Goal: Task Accomplishment & Management: Use online tool/utility

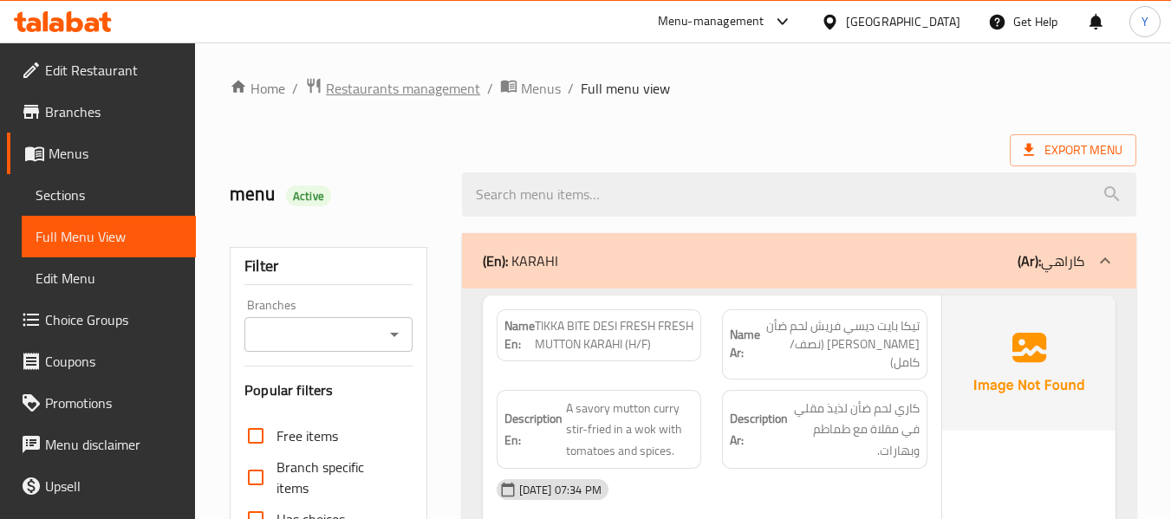
click at [397, 88] on span "Restaurants management" at bounding box center [403, 88] width 154 height 21
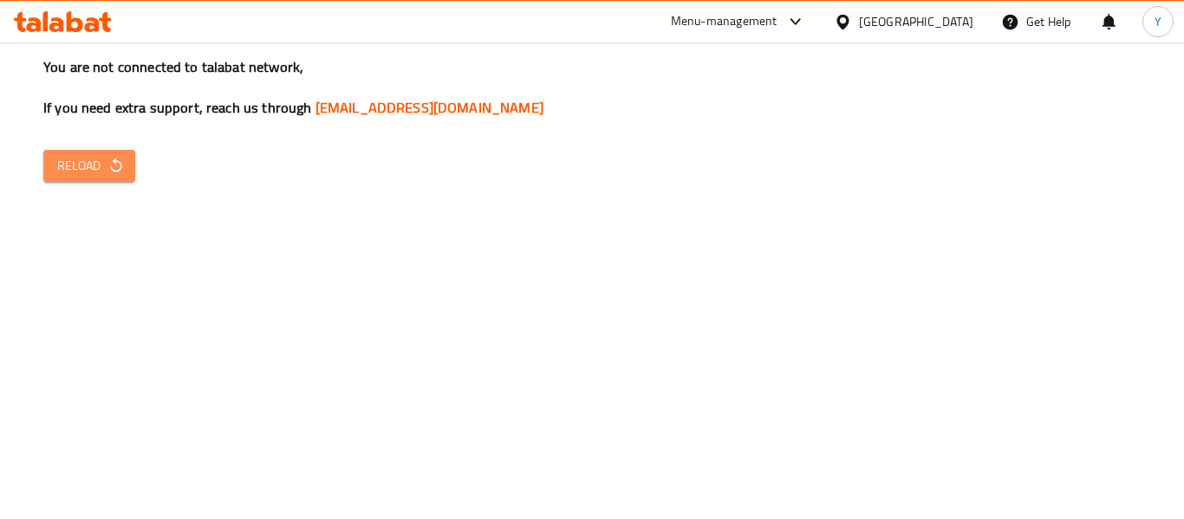
click at [96, 160] on span "Reload" at bounding box center [89, 166] width 64 height 22
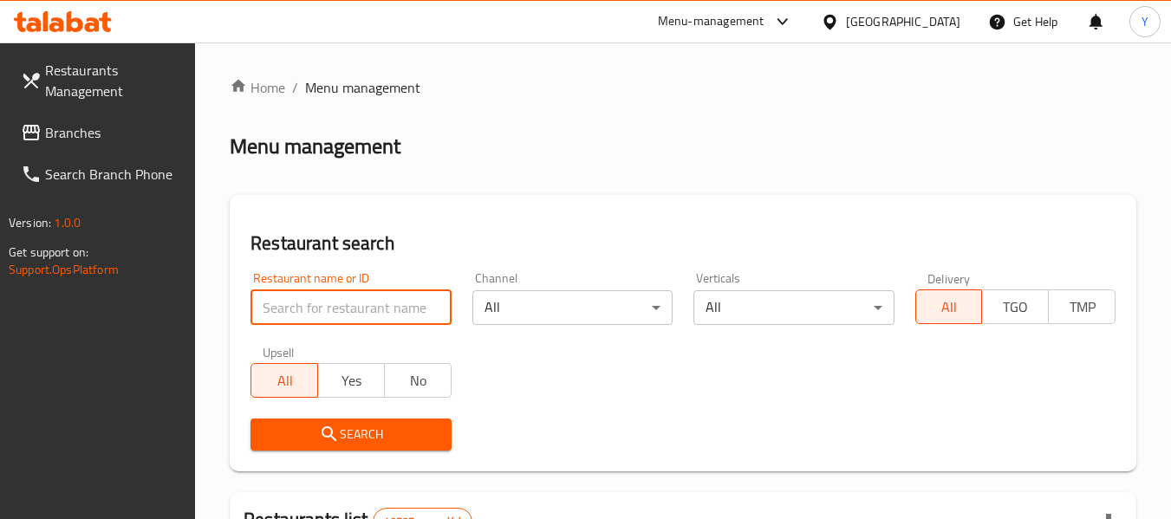
click at [373, 308] on input "search" at bounding box center [351, 307] width 200 height 35
paste input "LUSAIL CAFE"
type input "LUSAIL CAFE"
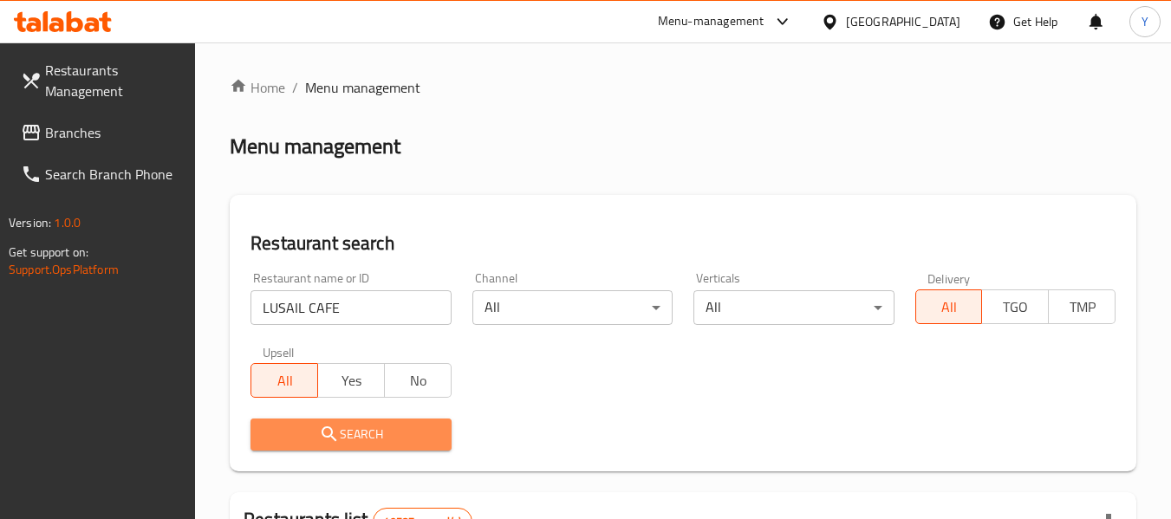
click at [345, 432] on span "Search" at bounding box center [350, 435] width 173 height 22
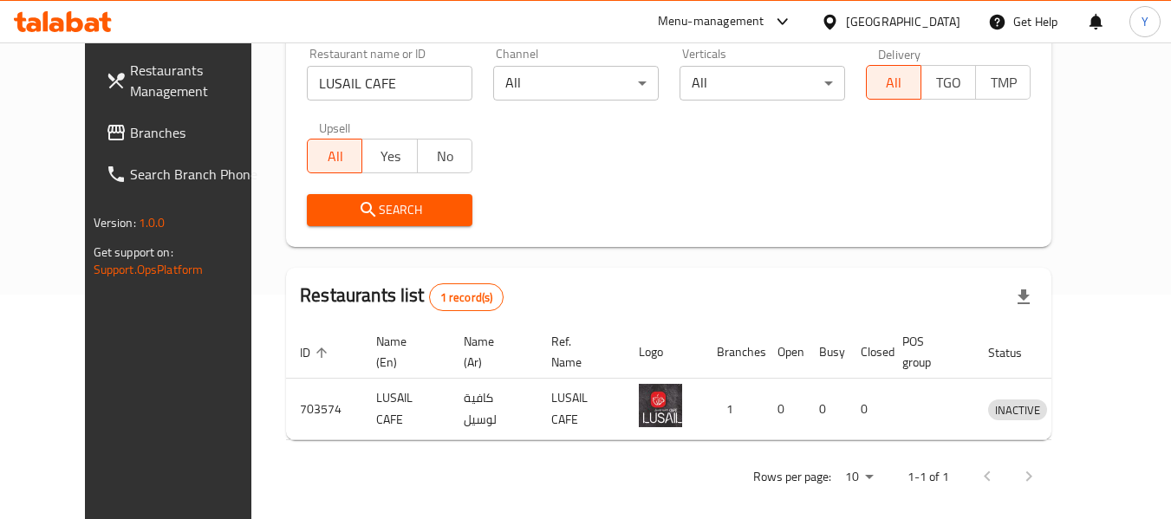
scroll to position [239, 0]
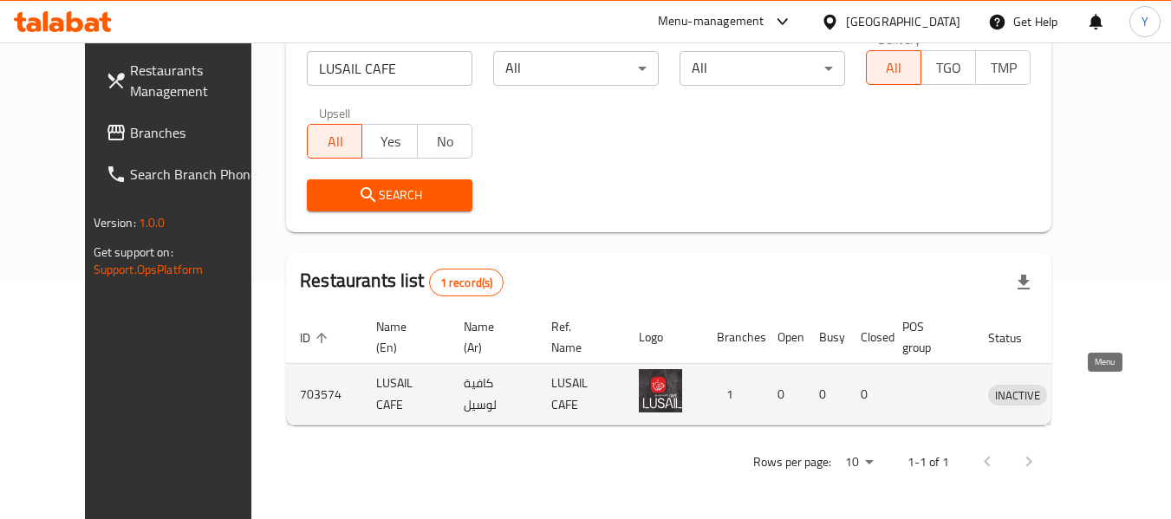
click at [1099, 391] on icon "enhanced table" at bounding box center [1092, 395] width 19 height 15
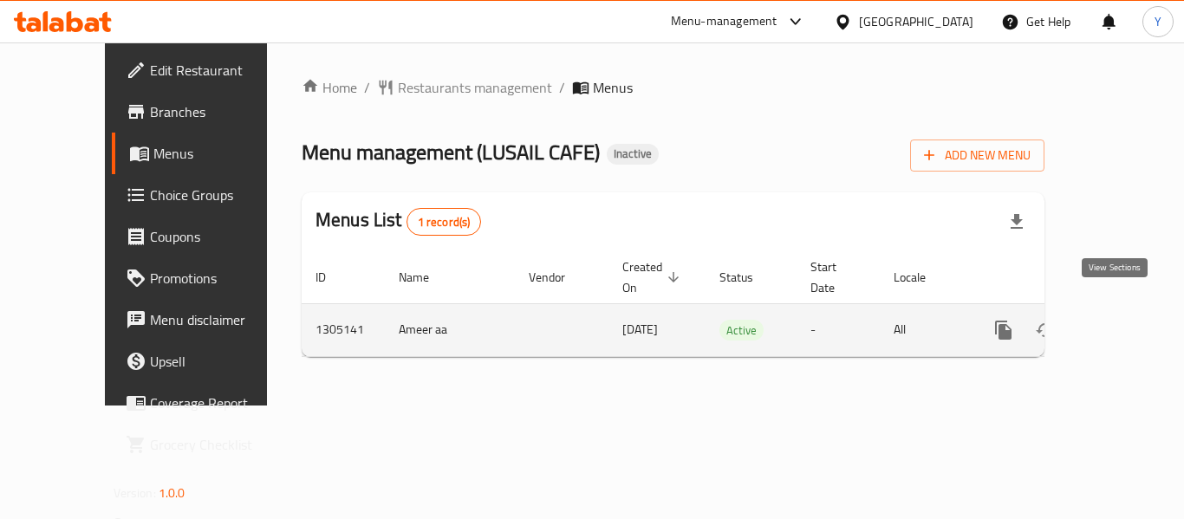
click at [1118, 320] on icon "enhanced table" at bounding box center [1128, 330] width 21 height 21
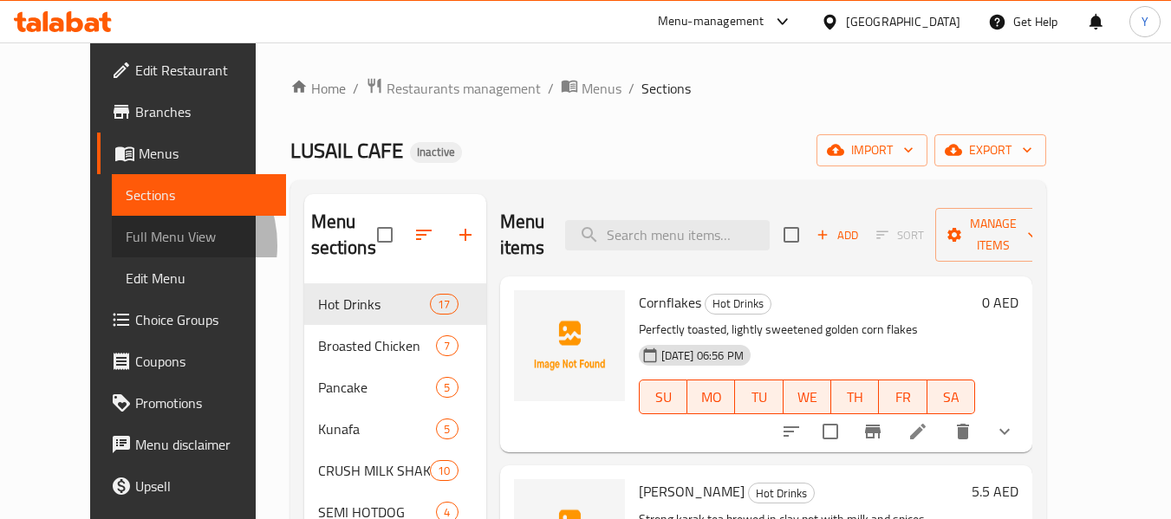
click at [126, 245] on span "Full Menu View" at bounding box center [199, 236] width 147 height 21
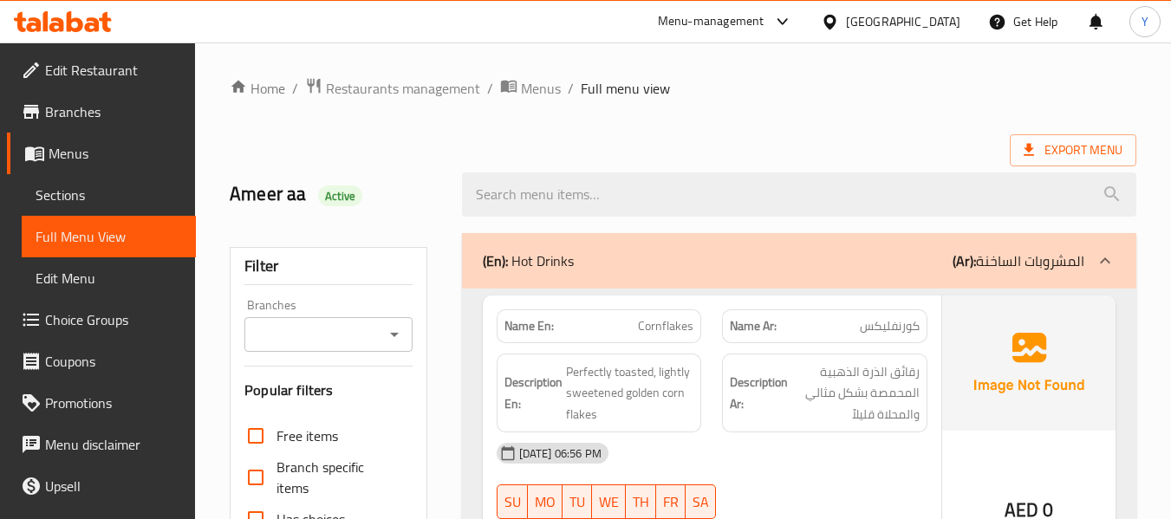
scroll to position [454, 0]
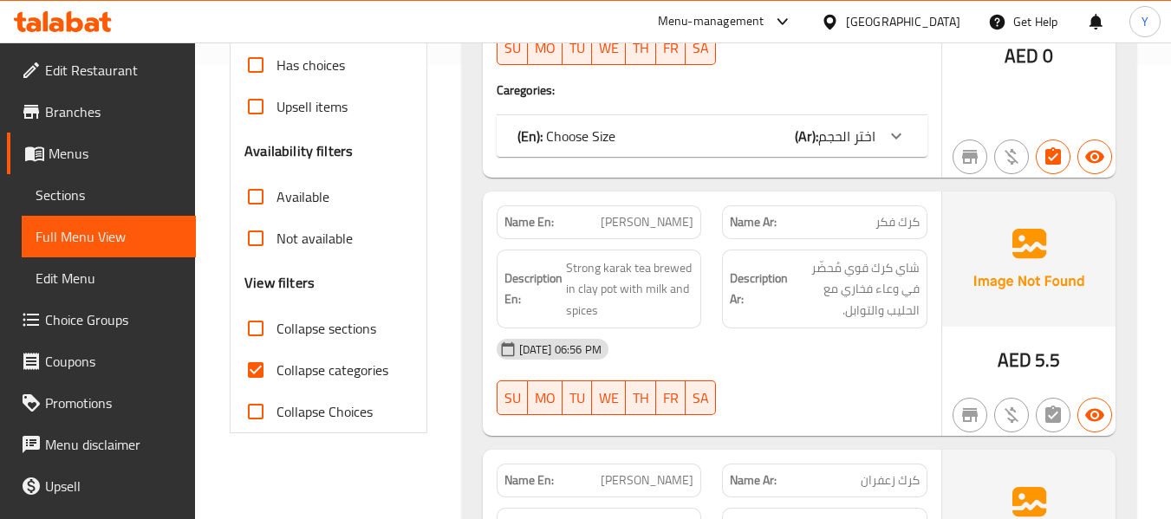
click at [520, 224] on strong "Name En:" at bounding box center [529, 222] width 49 height 18
copy strong "Name En:"
click at [520, 224] on strong "Name En:" at bounding box center [529, 222] width 49 height 18
click at [259, 370] on input "Collapse categories" at bounding box center [256, 370] width 42 height 42
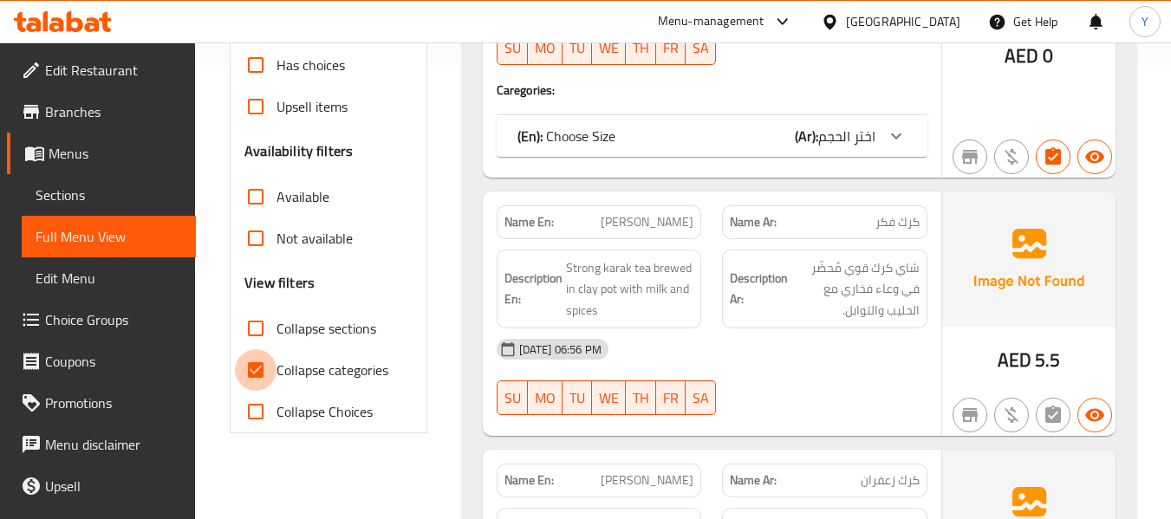
checkbox input "false"
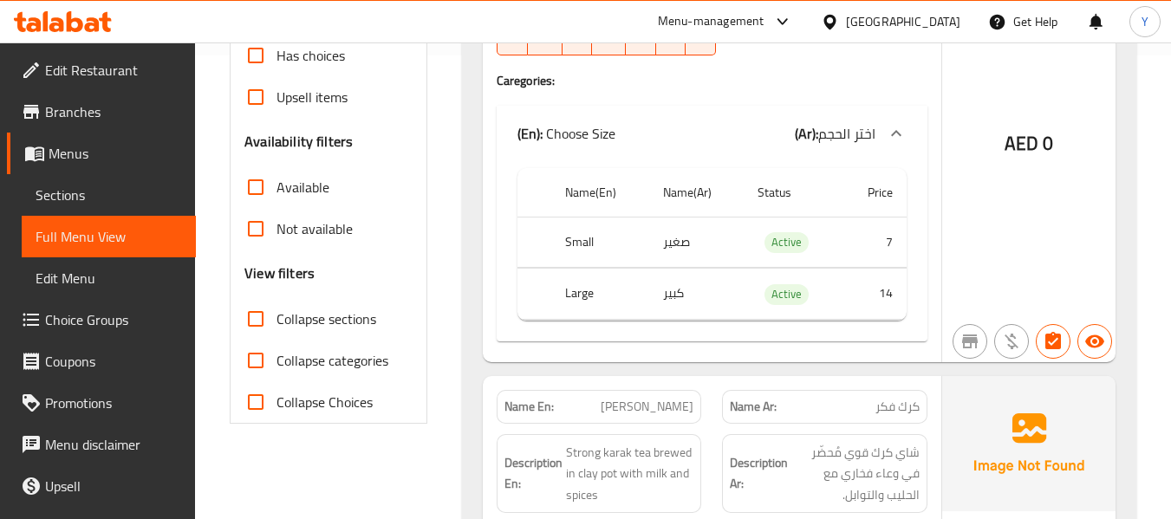
scroll to position [649, 0]
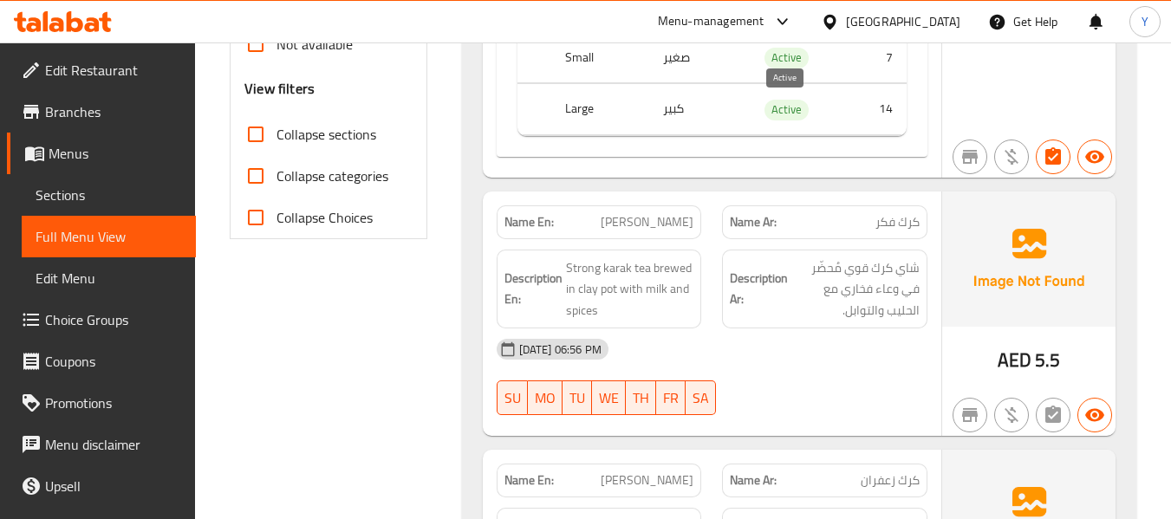
click at [782, 106] on span "Active" at bounding box center [787, 110] width 44 height 20
copy span "Active"
